Goal: Information Seeking & Learning: Learn about a topic

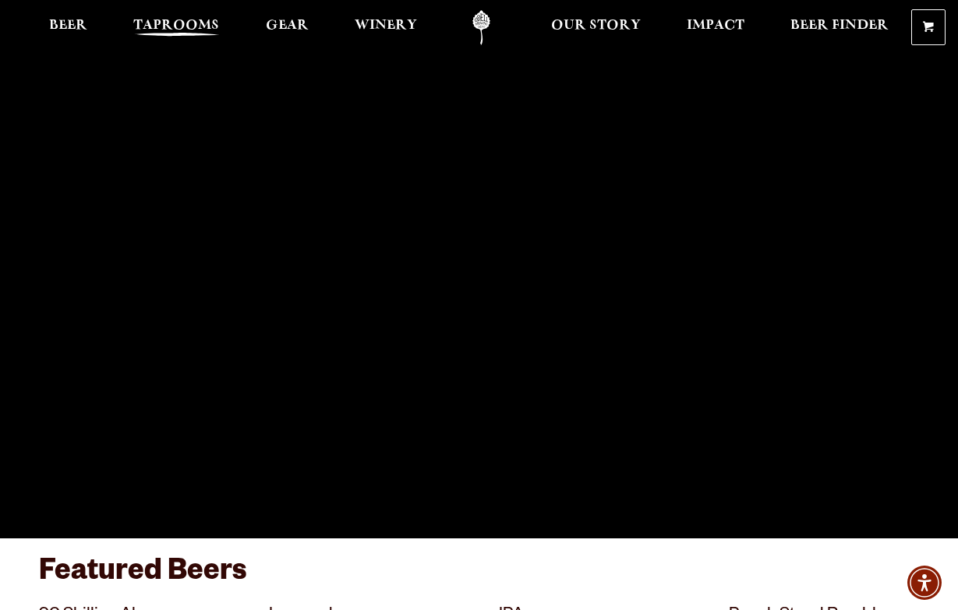
click at [187, 30] on span "Taprooms" at bounding box center [176, 25] width 86 height 12
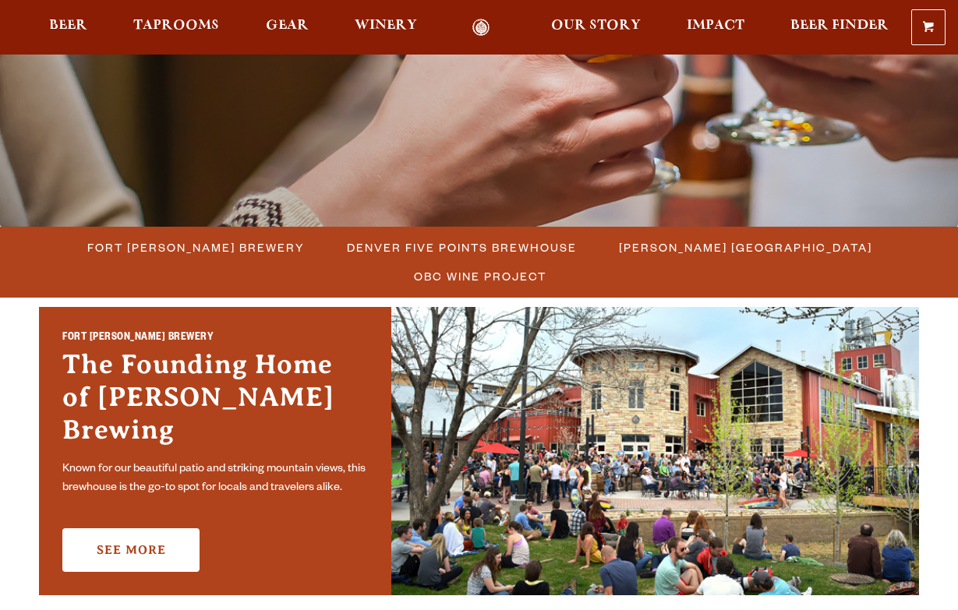
scroll to position [286, 0]
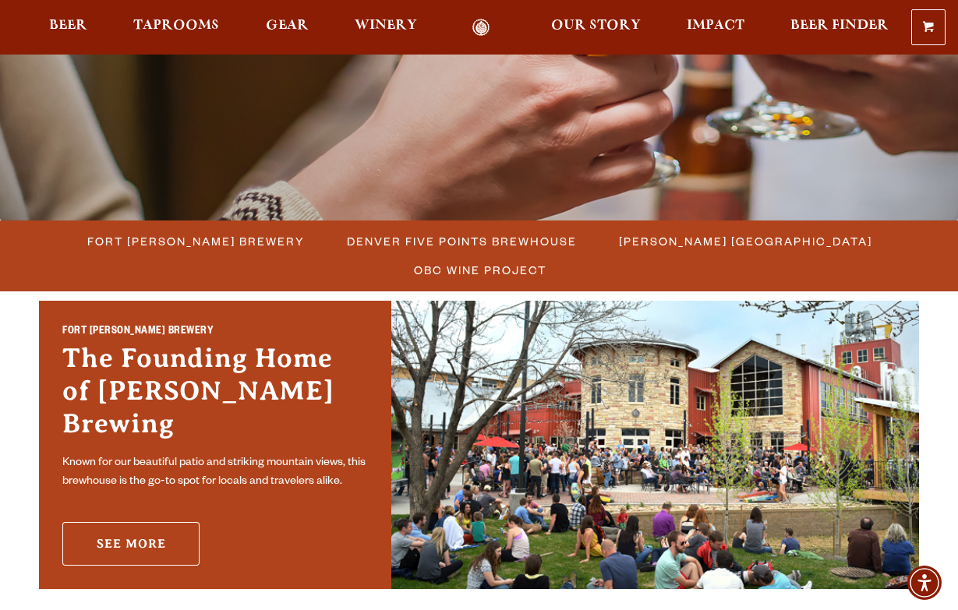
click at [147, 522] on link "See More" at bounding box center [130, 544] width 137 height 44
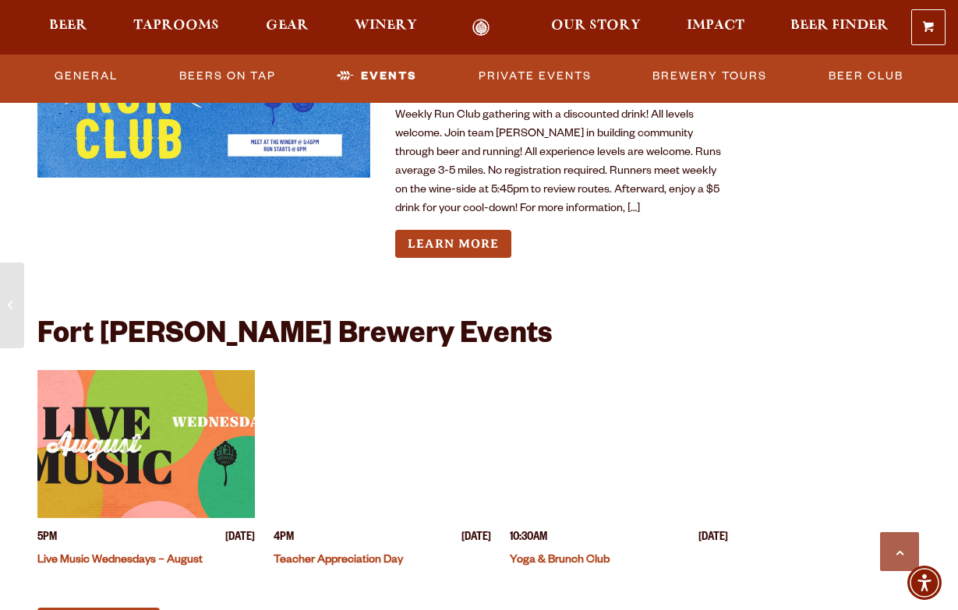
scroll to position [5801, 0]
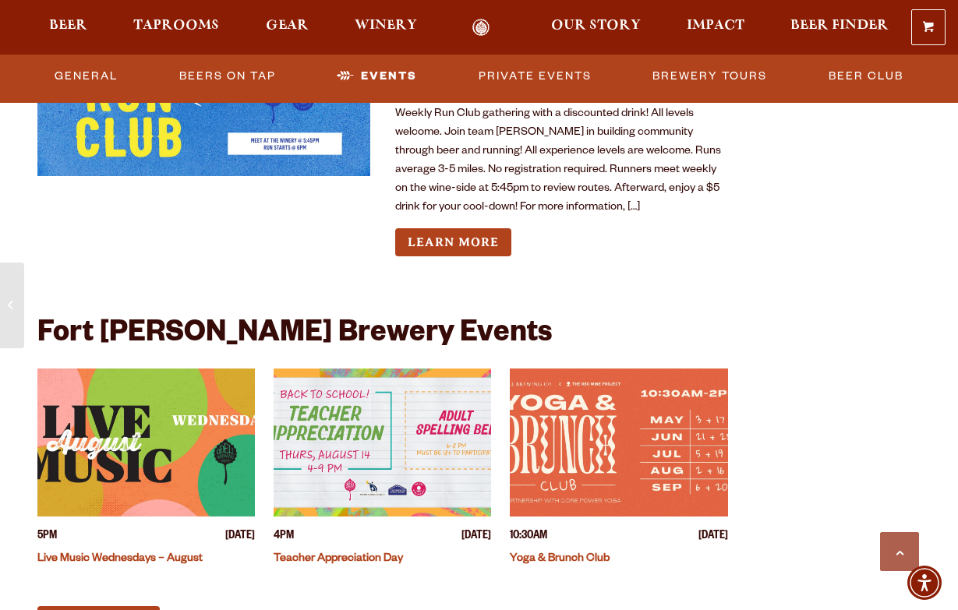
click at [220, 397] on img "View event details" at bounding box center [146, 443] width 218 height 148
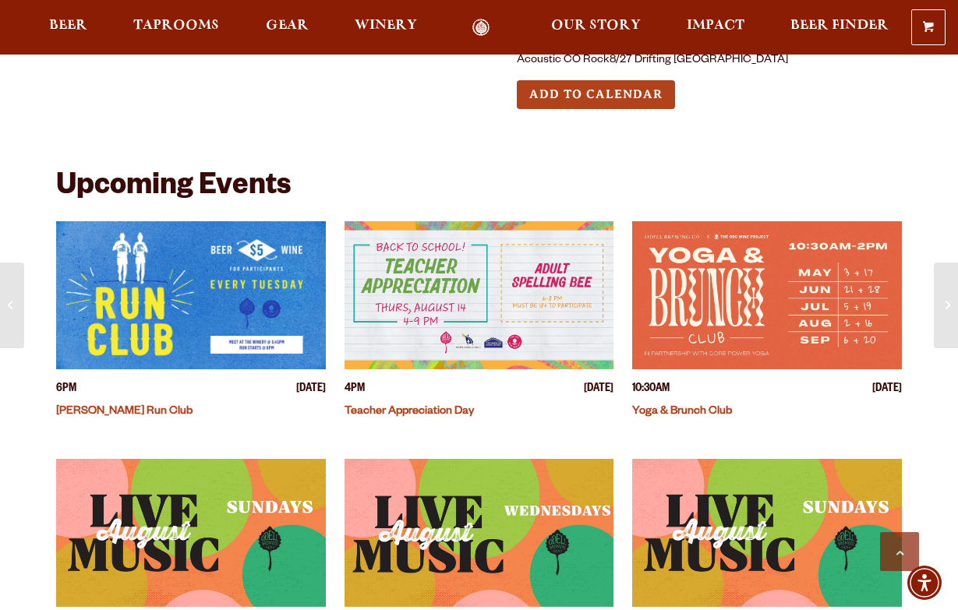
scroll to position [429, 0]
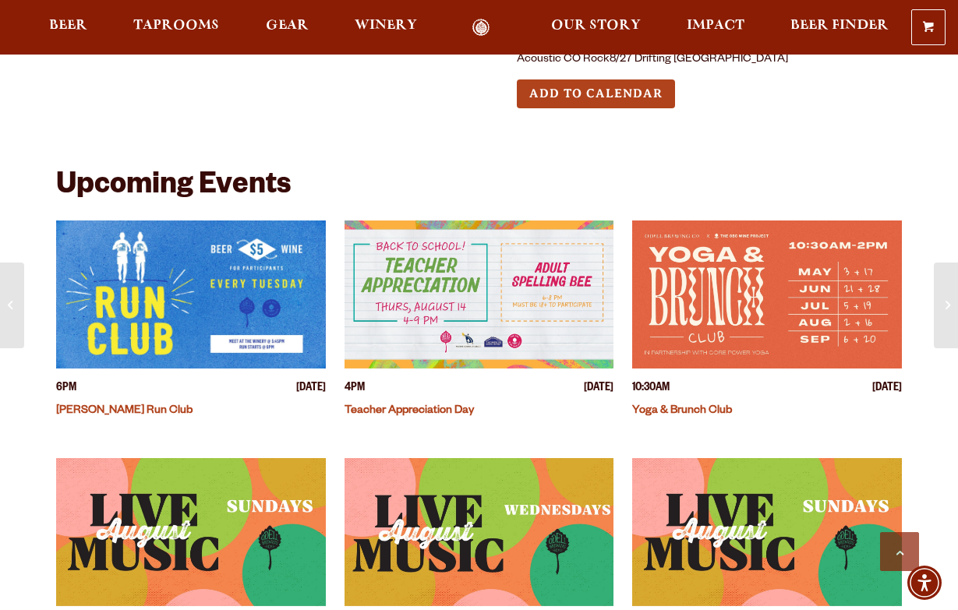
click at [463, 319] on img "View event details" at bounding box center [480, 295] width 270 height 148
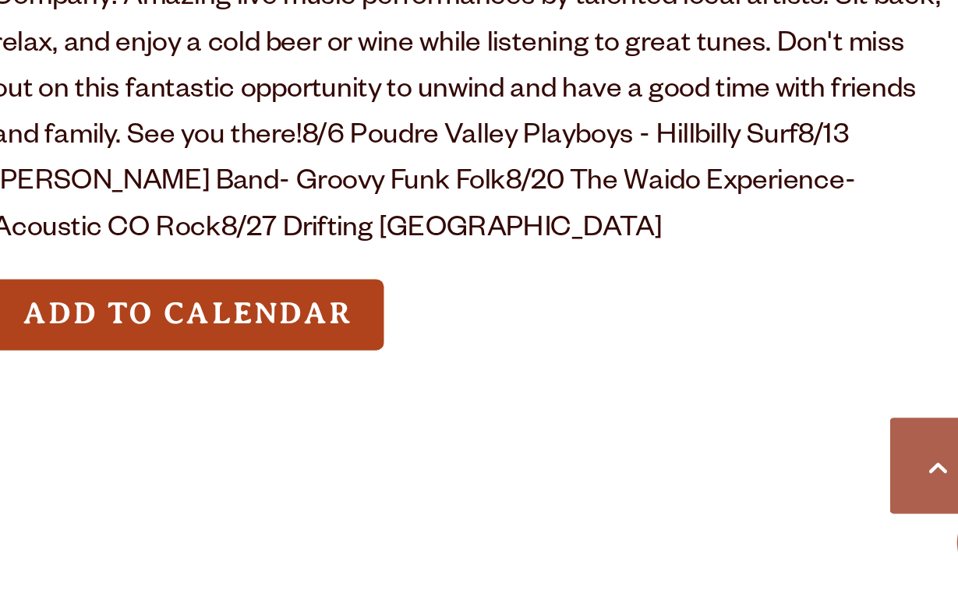
scroll to position [37, 0]
